Goal: Information Seeking & Learning: Learn about a topic

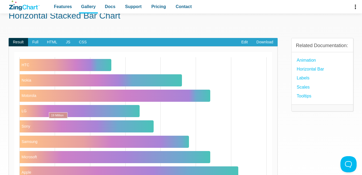
scroll to position [54, 0]
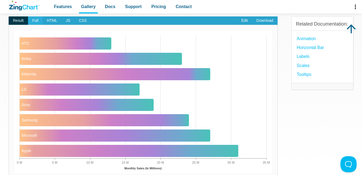
click at [37, 23] on span "Full" at bounding box center [35, 20] width 15 height 9
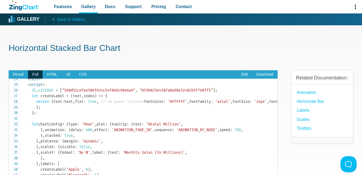
scroll to position [108, 0]
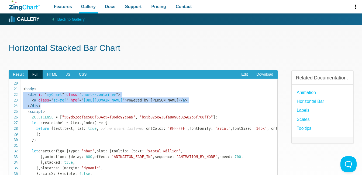
drag, startPoint x: 45, startPoint y: 106, endPoint x: 19, endPoint y: 96, distance: 28.5
click at [19, 96] on pre "<!DOCTYPE html> < html > < head > < meta charset = " utf-8 " > < title > ZingSo…" at bounding box center [143, 150] width 269 height 143
copy code "< div id = " myChart " class = " chart--container " > < a class = " zc-ref " hr…"
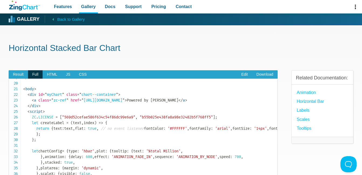
click at [128, 138] on code "<!DOCTYPE html> < html > < head > < meta charset = " utf-8 " > < title > ZingSo…" at bounding box center [150, 154] width 254 height 362
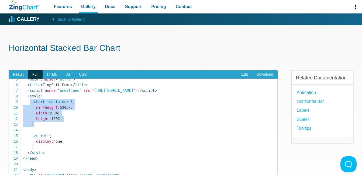
drag, startPoint x: 40, startPoint y: 126, endPoint x: 29, endPoint y: 102, distance: 26.3
copy span ".chart--container { min-height : 530px ; width : 100% ; height : 100% ; }"
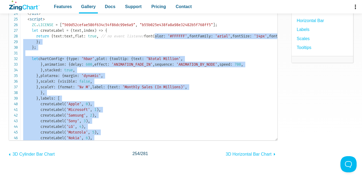
scroll to position [91, 0]
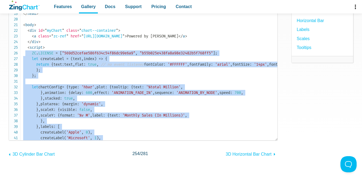
drag, startPoint x: 43, startPoint y: 114, endPoint x: 26, endPoint y: 52, distance: 63.9
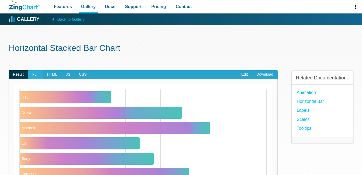
click at [37, 74] on span "Full" at bounding box center [35, 74] width 15 height 9
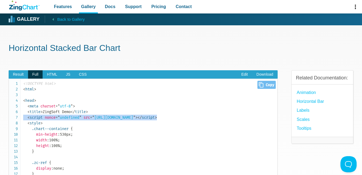
drag, startPoint x: 224, startPoint y: 117, endPoint x: 23, endPoint y: 118, distance: 201.1
click at [23, 118] on pre "<!DOCTYPE html> < html > < head > < meta charset = " utf-8 " > < title > ZingSo…" at bounding box center [143, 150] width 269 height 143
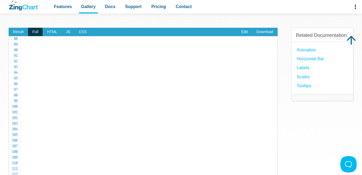
scroll to position [54, 0]
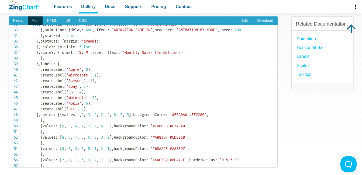
scroll to position [172, 0]
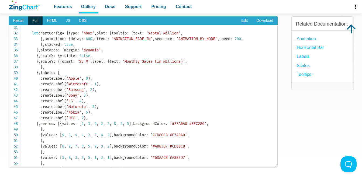
click at [136, 116] on code "<!DOCTYPE html> < html > < head > < meta charset = " utf-8 " > < title > ZingSo…" at bounding box center [150, 36] width 254 height 362
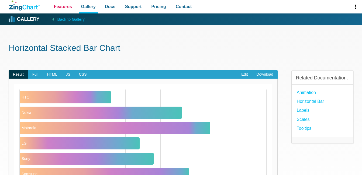
click at [62, 9] on span "Features" at bounding box center [63, 6] width 18 height 7
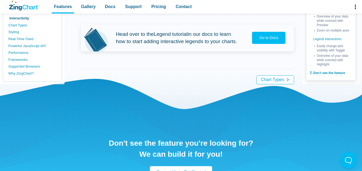
scroll to position [969, 0]
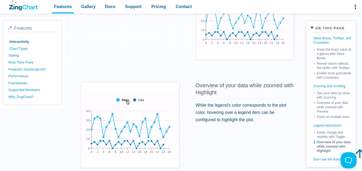
click at [19, 48] on link "Chart Types" at bounding box center [33, 48] width 48 height 7
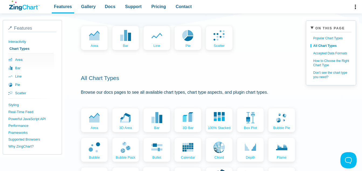
scroll to position [108, 0]
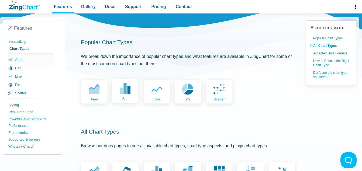
click at [130, 93] on use "App Content" at bounding box center [125, 88] width 11 height 11
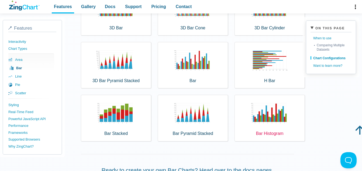
scroll to position [323, 0]
click at [265, 70] on div "H Bar" at bounding box center [269, 65] width 70 height 46
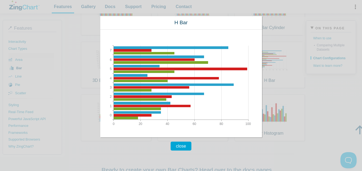
click at [174, 147] on button "close" at bounding box center [180, 146] width 21 height 9
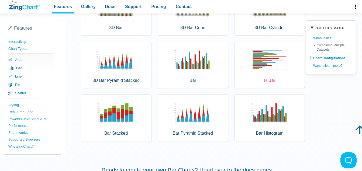
drag, startPoint x: 279, startPoint y: 40, endPoint x: 272, endPoint y: 55, distance: 16.4
click at [279, 40] on div "3D Bar 3D Bar Cone 3D Bar Cylinder 3D Bar Pyramid Stacked Bar H Bar Bar Stacked…" at bounding box center [187, 65] width 213 height 152
click at [271, 59] on div "H Bar" at bounding box center [269, 65] width 70 height 46
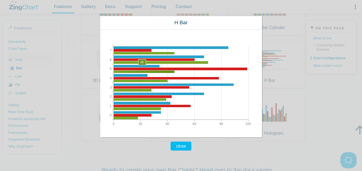
click at [100, 137] on area "App Content" at bounding box center [100, 137] width 0 height 0
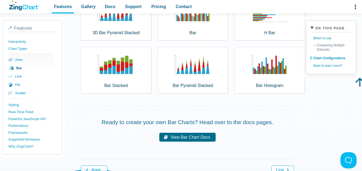
scroll to position [350, 0]
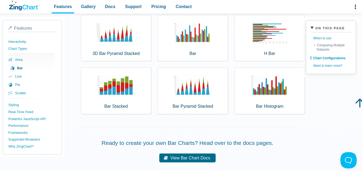
click at [16, 67] on link "bar" at bounding box center [32, 68] width 46 height 8
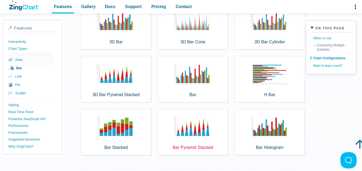
scroll to position [323, 0]
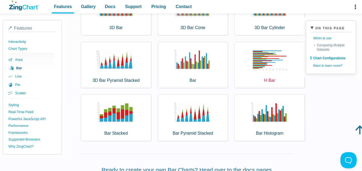
click at [263, 72] on div "H Bar" at bounding box center [269, 65] width 70 height 46
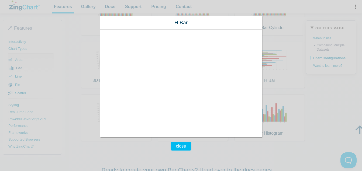
click at [204, 70] on img "App Content" at bounding box center [164, 84] width 129 height 108
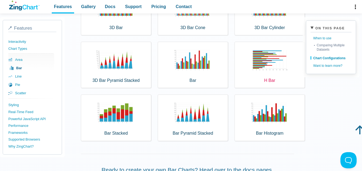
click at [279, 55] on div "H Bar" at bounding box center [269, 65] width 70 height 46
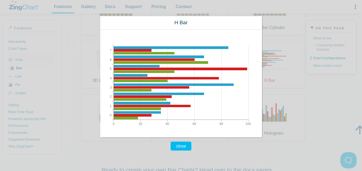
click at [274, 47] on div "close H Bar 0 7 1 2 3 4 5 6 0 100 20 40 60 80" at bounding box center [181, 85] width 362 height 171
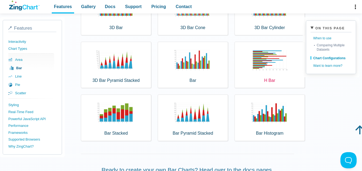
click at [245, 48] on div "H Bar" at bounding box center [269, 65] width 70 height 46
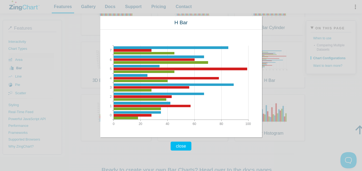
click at [275, 61] on div "close H Bar 0 7 1 2 3 4 5 6 0 100 20 40 60 80" at bounding box center [181, 85] width 362 height 171
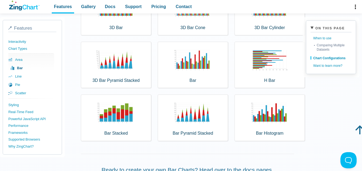
click at [22, 69] on link "bar" at bounding box center [32, 68] width 46 height 8
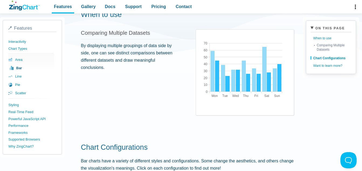
click at [238, 96] on img "App Content" at bounding box center [245, 67] width 91 height 67
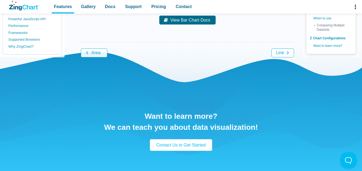
scroll to position [458, 0]
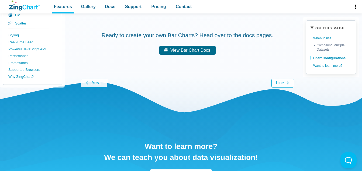
click at [283, 82] on div "Want to learn more? We can teach you about data visualization! Contact Us to Ge…" at bounding box center [181, 161] width 344 height 169
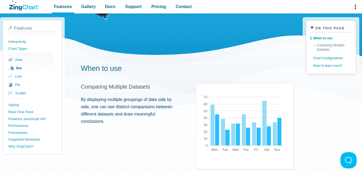
scroll to position [0, 0]
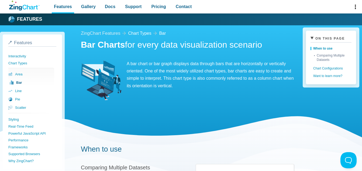
click at [161, 31] on link "bar" at bounding box center [162, 33] width 7 height 7
click at [329, 58] on link "Comparing Multiple Datasets" at bounding box center [332, 57] width 37 height 10
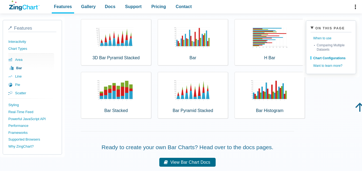
scroll to position [409, 0]
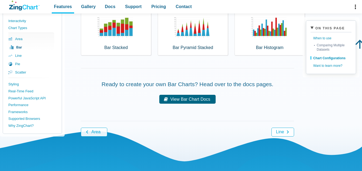
click at [194, 103] on link "View Bar Chart Docs" at bounding box center [187, 99] width 56 height 9
